Goal: Check status: Check status

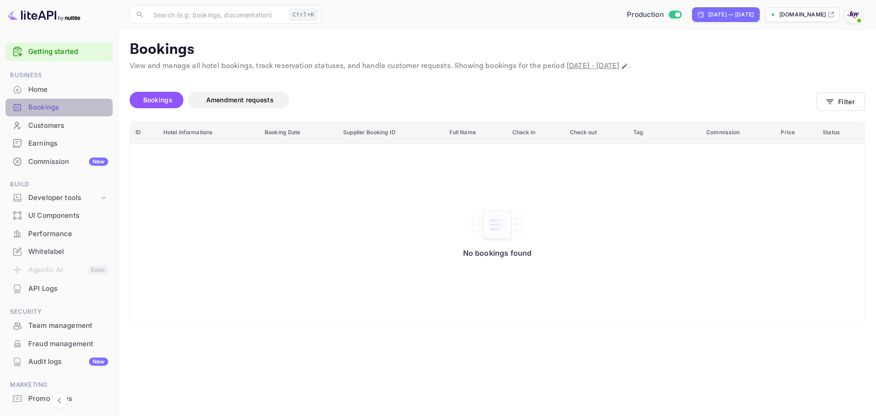
click at [71, 109] on div "Bookings" at bounding box center [68, 107] width 80 height 10
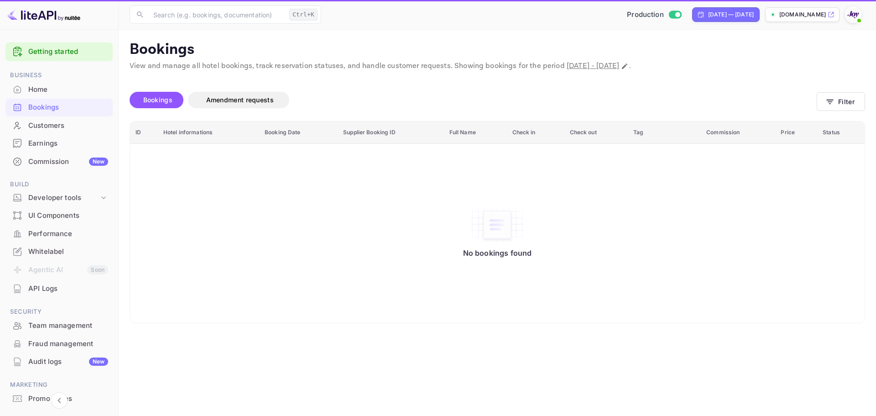
click at [840, 113] on div "Bookings Amendment requests Filter" at bounding box center [498, 102] width 736 height 38
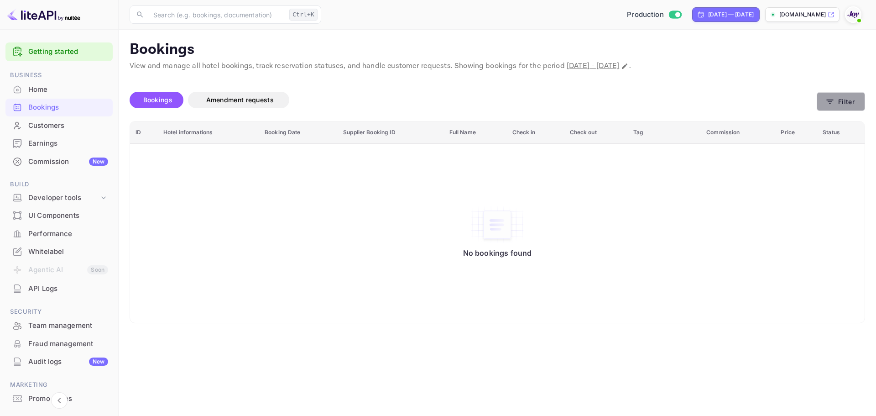
click at [835, 106] on button "Filter" at bounding box center [841, 101] width 48 height 19
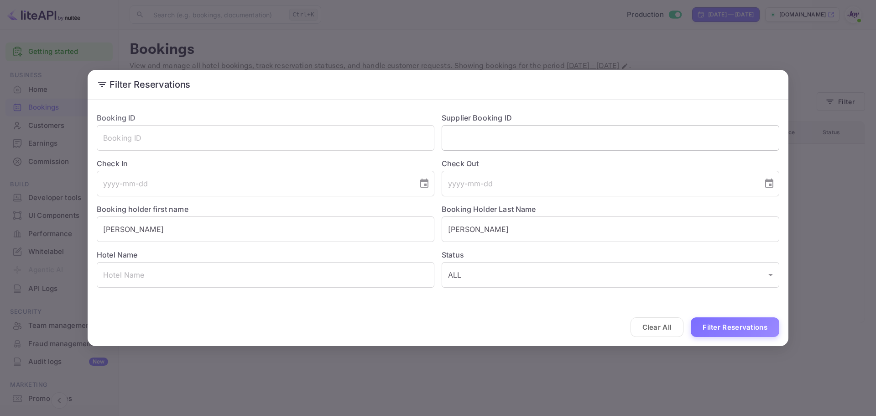
click at [476, 140] on input "text" at bounding box center [611, 138] width 338 height 26
paste input "9080766"
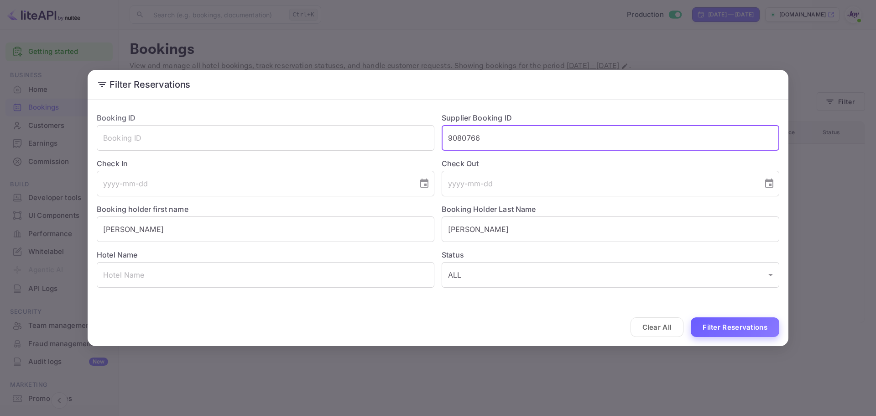
type input "9080766"
click at [739, 325] on button "Filter Reservations" at bounding box center [735, 327] width 89 height 20
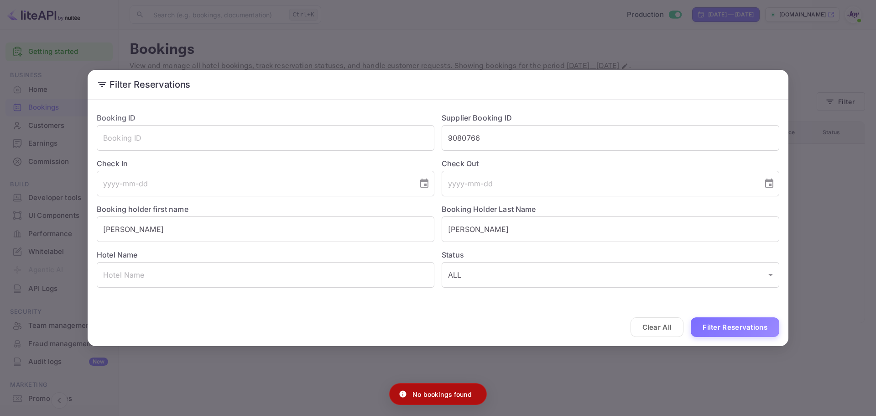
click at [559, 384] on div "Filter Reservations Booking ID ​ Supplier Booking ID 9080766 ​ Check In ​ Check…" at bounding box center [438, 208] width 876 height 416
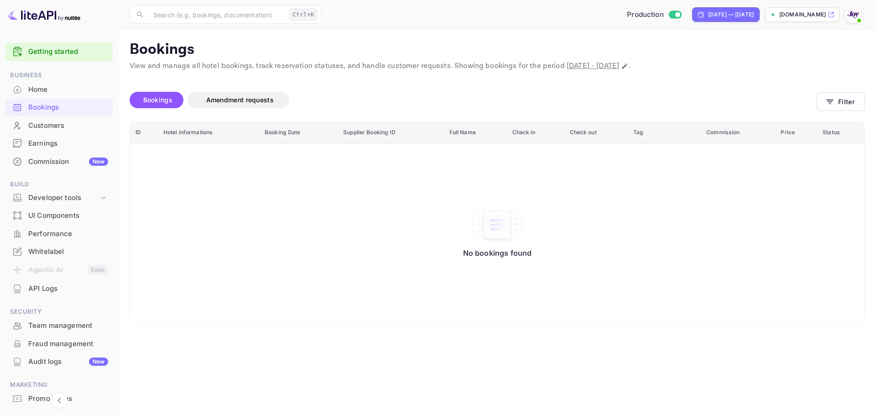
click at [825, 111] on div "Bookings Amendment requests Filter" at bounding box center [498, 102] width 736 height 38
click at [828, 109] on button "Filter" at bounding box center [841, 101] width 48 height 19
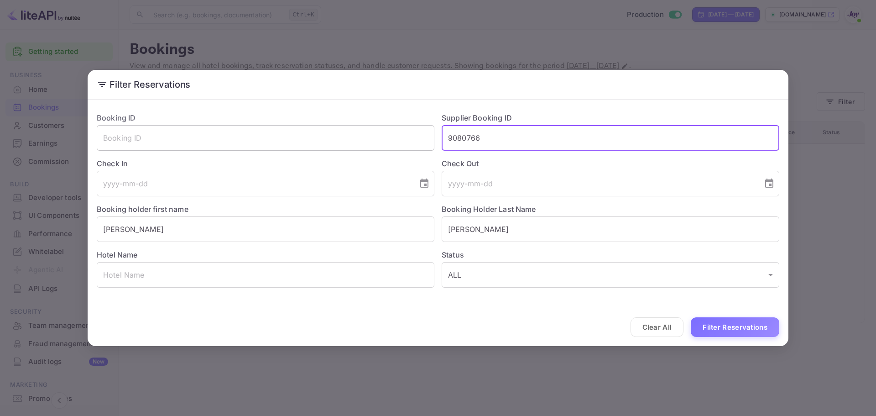
drag, startPoint x: 499, startPoint y: 138, endPoint x: 379, endPoint y: 130, distance: 120.4
click at [376, 133] on div "Booking ID ​ Supplier Booking ID 9080766 ​ Check In ​ Check Out ​ Booking holde…" at bounding box center [434, 196] width 690 height 183
paste input "text"
type input "9080766"
click at [725, 325] on button "Filter Reservations" at bounding box center [735, 327] width 89 height 20
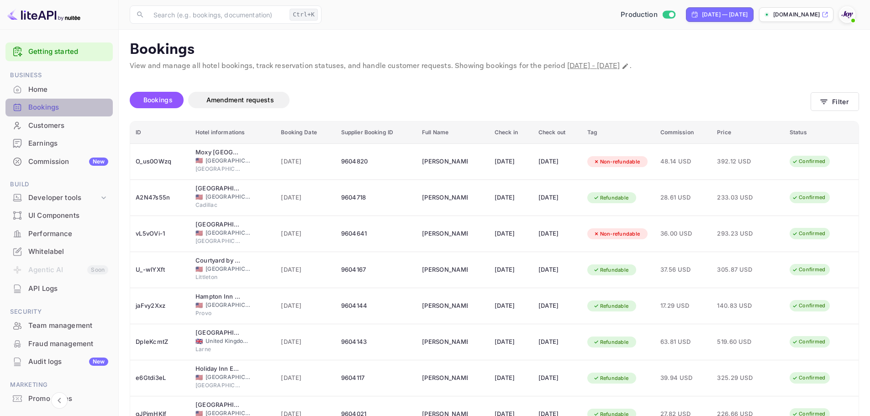
click at [62, 109] on div "Bookings" at bounding box center [68, 107] width 80 height 10
click at [825, 106] on button "Filter" at bounding box center [834, 101] width 48 height 19
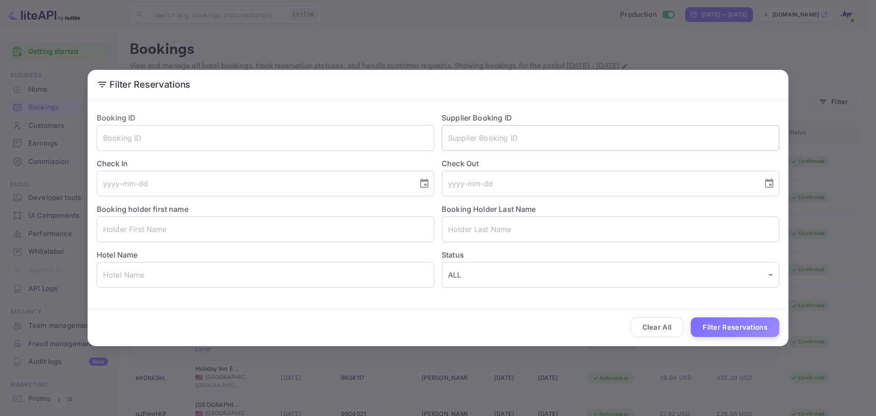
click at [495, 138] on input "text" at bounding box center [611, 138] width 338 height 26
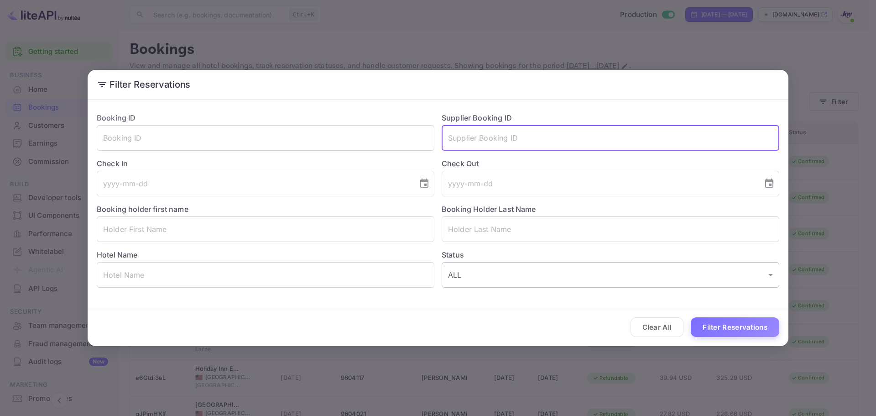
paste input "9080766"
type input "9080766"
click at [745, 327] on button "Filter Reservations" at bounding box center [735, 327] width 89 height 20
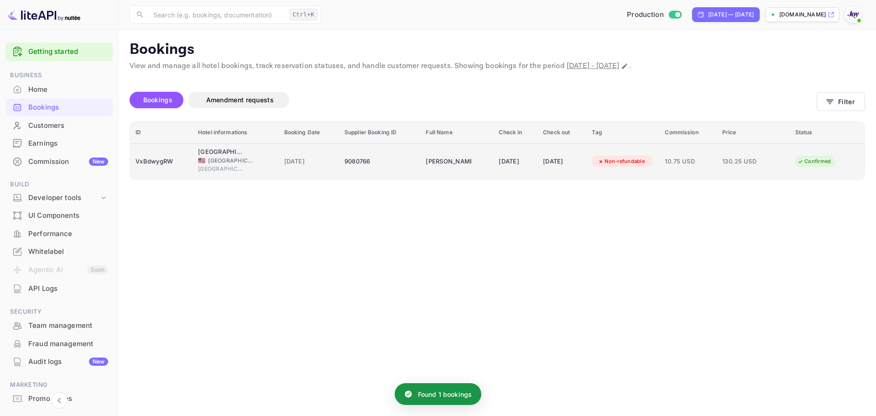
click at [189, 178] on td "VxBdwygRW" at bounding box center [161, 161] width 63 height 36
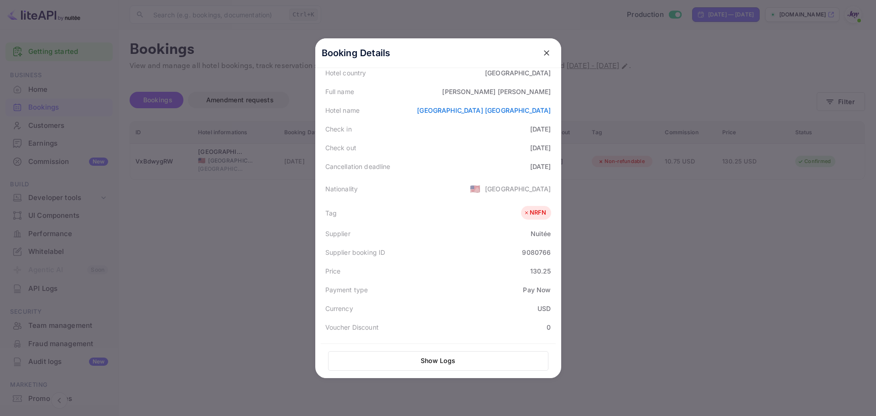
scroll to position [137, 0]
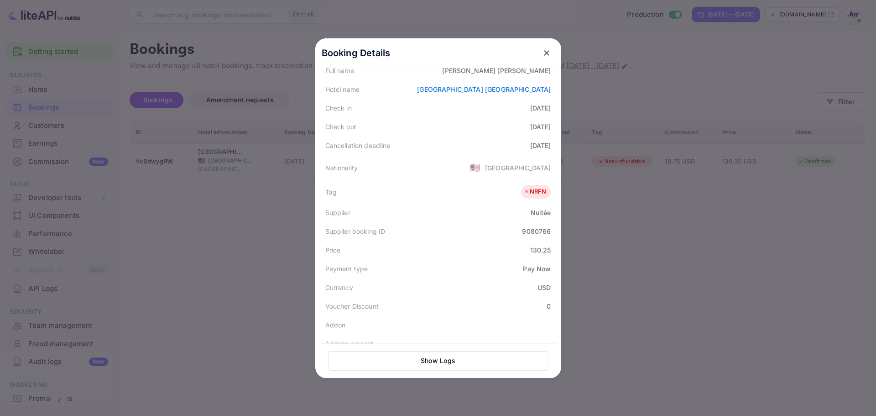
click at [545, 52] on icon "close" at bounding box center [546, 52] width 9 height 9
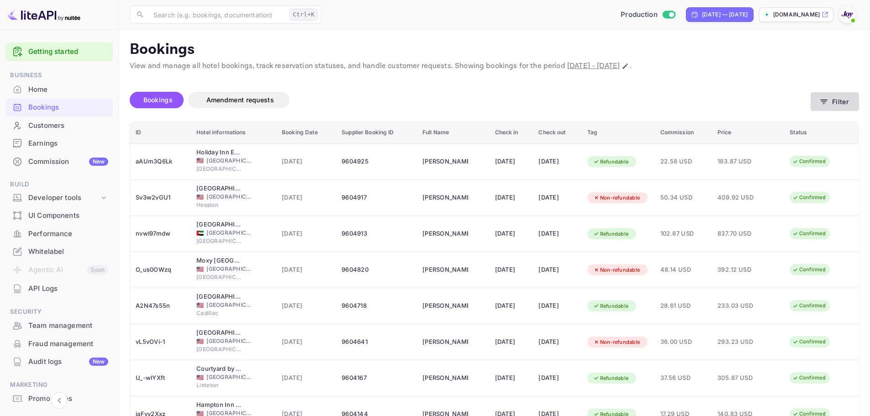
click at [838, 105] on button "Filter" at bounding box center [834, 101] width 48 height 19
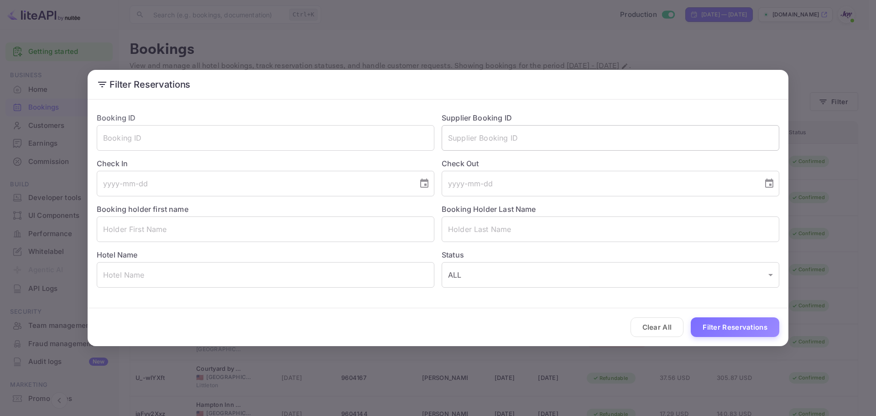
click at [501, 137] on input "text" at bounding box center [611, 138] width 338 height 26
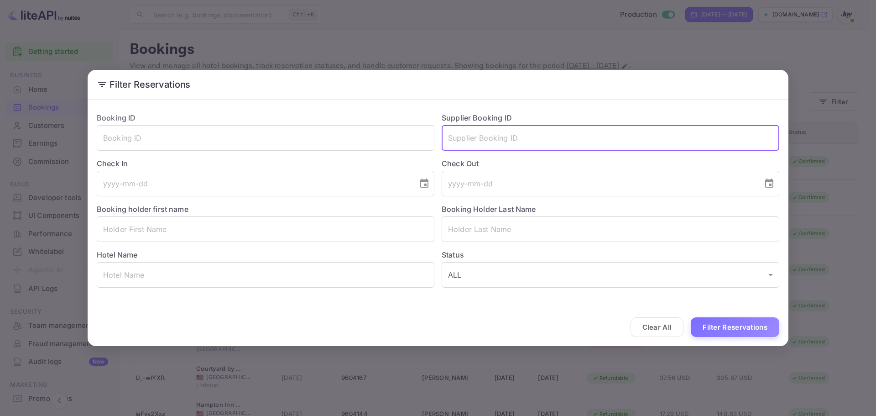
paste input "2f88cec92a"
type input "2f88cec92a"
drag, startPoint x: 517, startPoint y: 139, endPoint x: 277, endPoint y: 139, distance: 240.1
click at [277, 139] on div "Booking ID ​ Supplier Booking ID 2f88cec92a ​ Check In ​ Check Out ​ Booking ho…" at bounding box center [434, 196] width 690 height 183
